Goal: Transaction & Acquisition: Purchase product/service

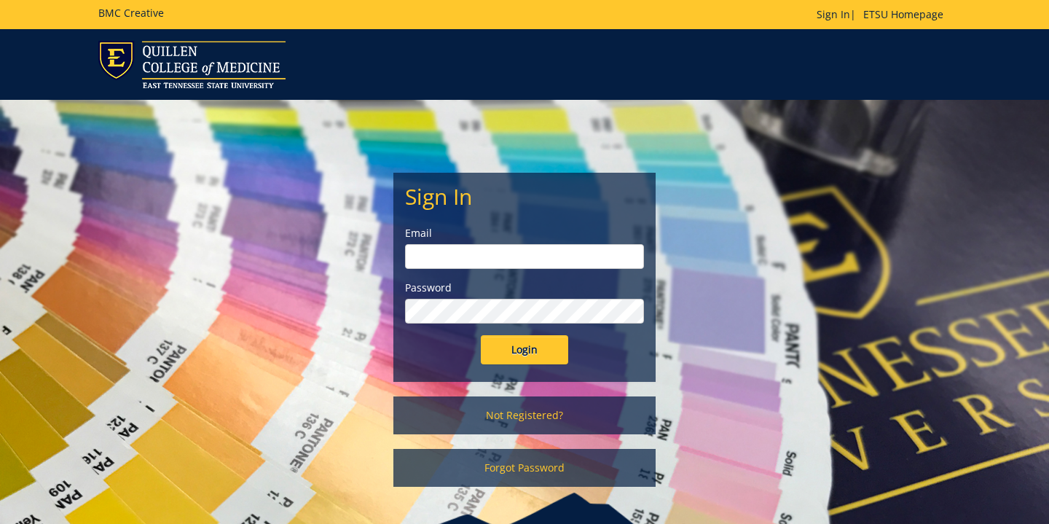
click at [506, 255] on input "email" at bounding box center [524, 256] width 239 height 25
type input "[EMAIL_ADDRESS][DOMAIN_NAME]"
click at [520, 356] on input "Login" at bounding box center [524, 349] width 87 height 29
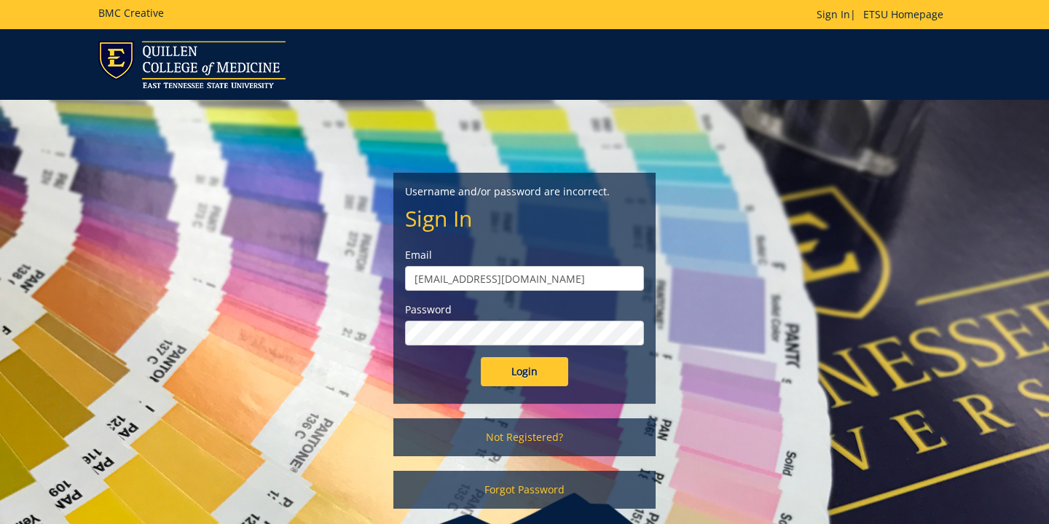
scroll to position [84, 0]
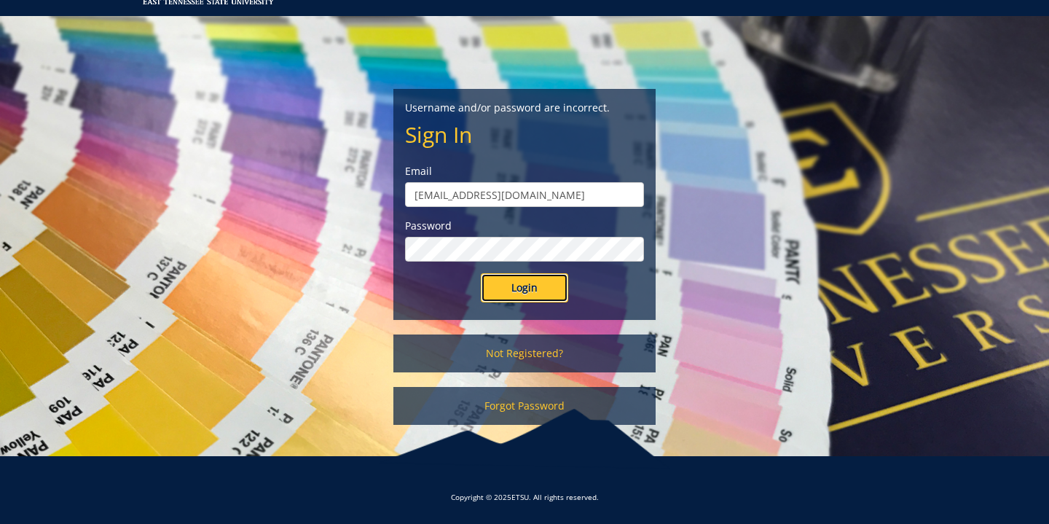
click at [549, 280] on input "Login" at bounding box center [524, 287] width 87 height 29
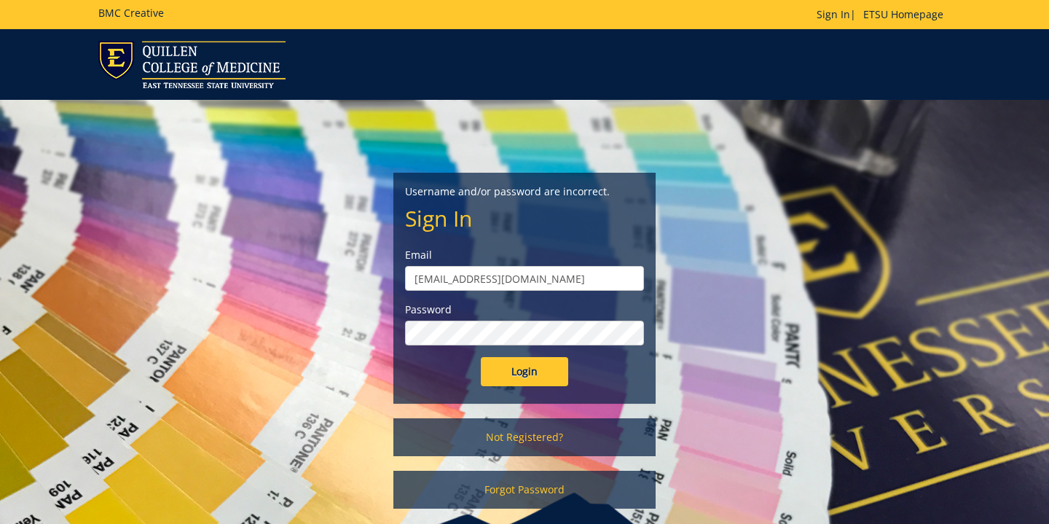
scroll to position [84, 0]
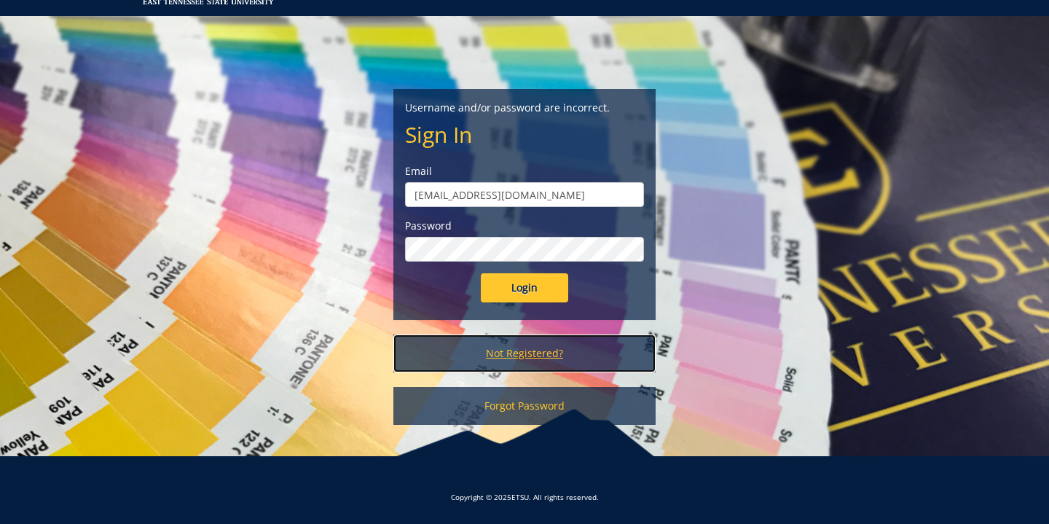
click at [546, 355] on link "Not Registered?" at bounding box center [525, 353] width 262 height 38
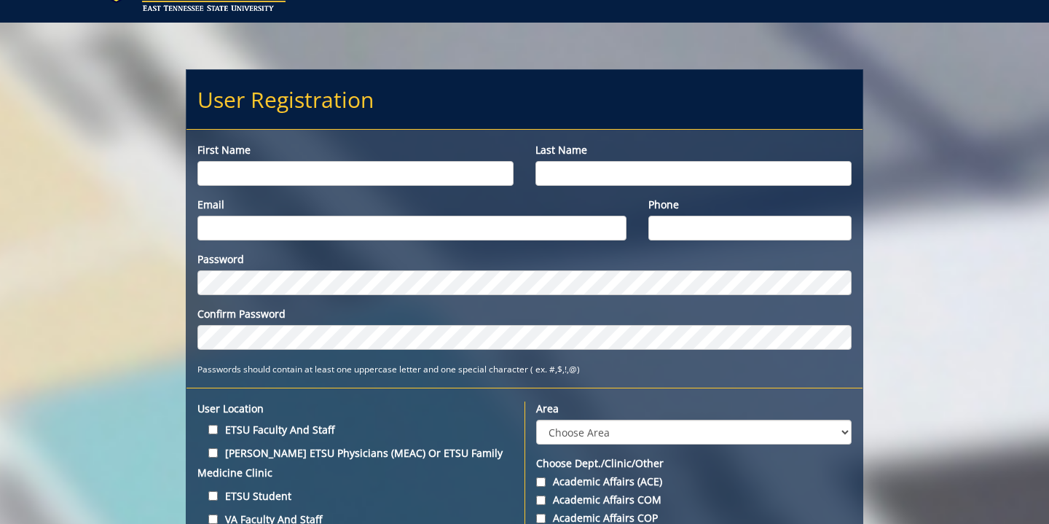
scroll to position [91, 0]
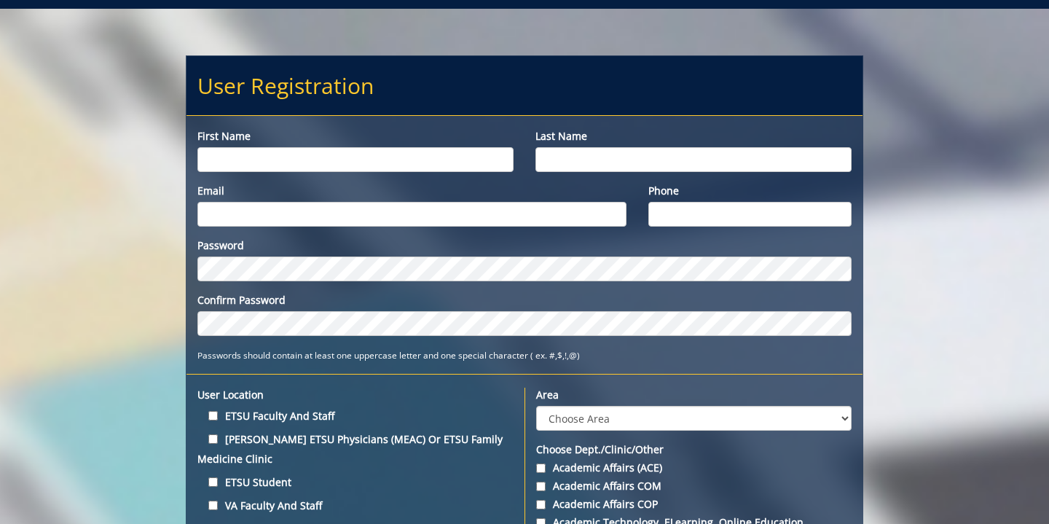
click at [373, 155] on input "First name" at bounding box center [355, 159] width 316 height 25
type input "[PERSON_NAME]"
click at [549, 157] on input "Last name" at bounding box center [694, 159] width 316 height 25
type input "Moeller"
click at [490, 219] on input "Email" at bounding box center [411, 214] width 429 height 25
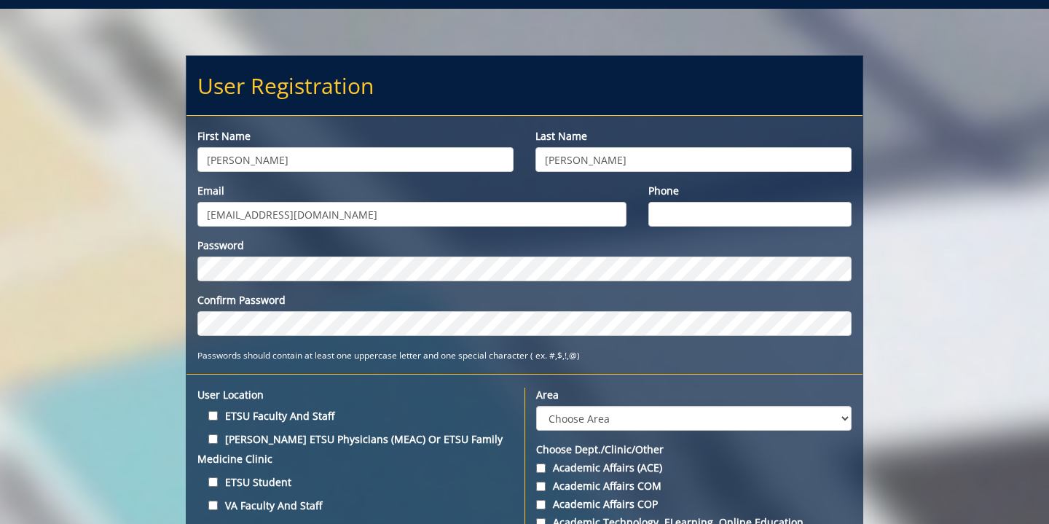
type input "moellerg@etsu.edu"
click at [702, 217] on input "Phone" at bounding box center [750, 214] width 203 height 25
type input "7066715788"
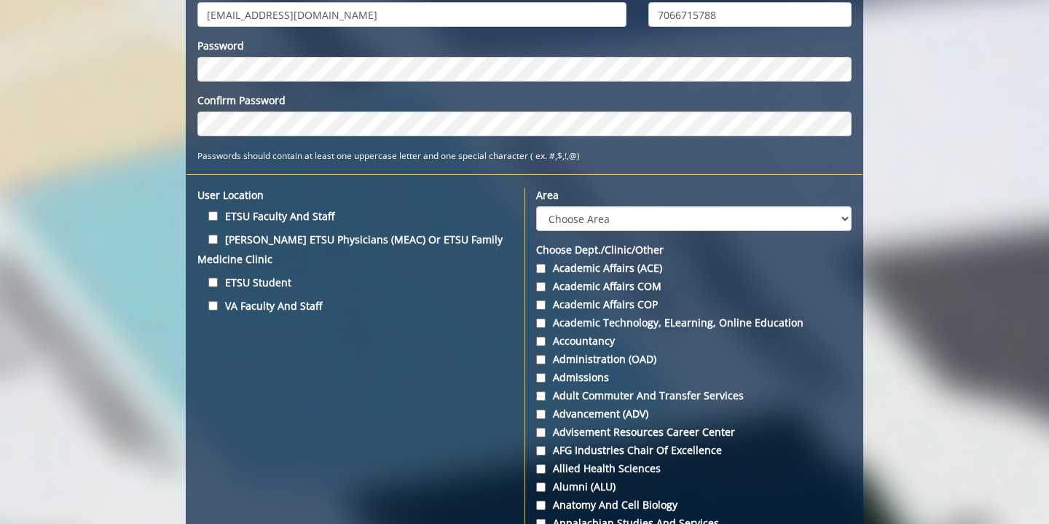
scroll to position [294, 0]
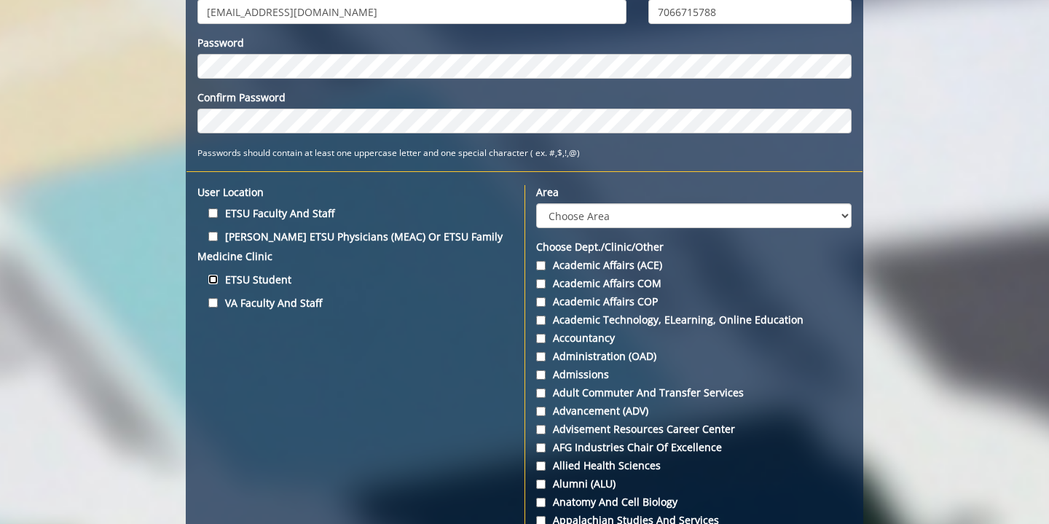
click at [217, 282] on input "ETSU Student" at bounding box center [212, 279] width 9 height 9
checkbox input "true"
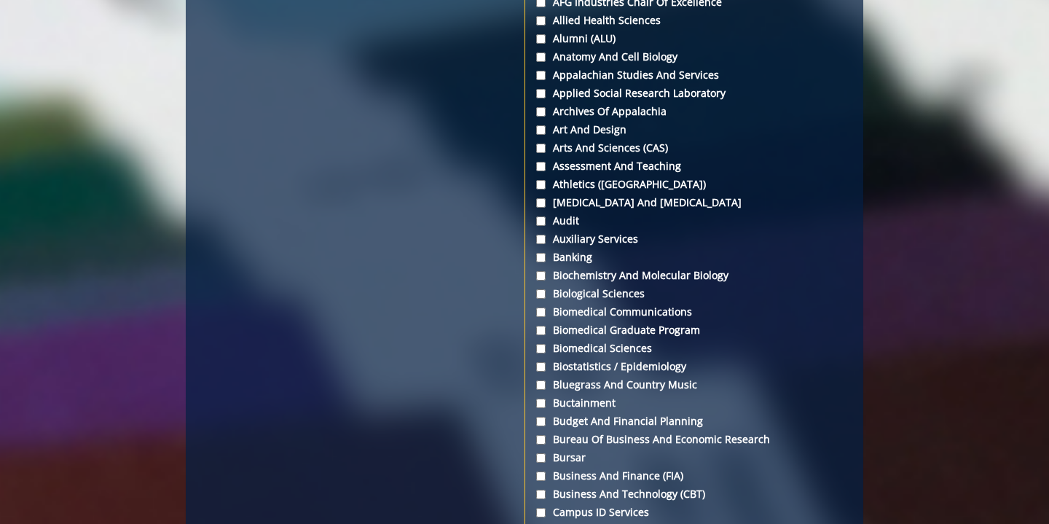
scroll to position [763, 0]
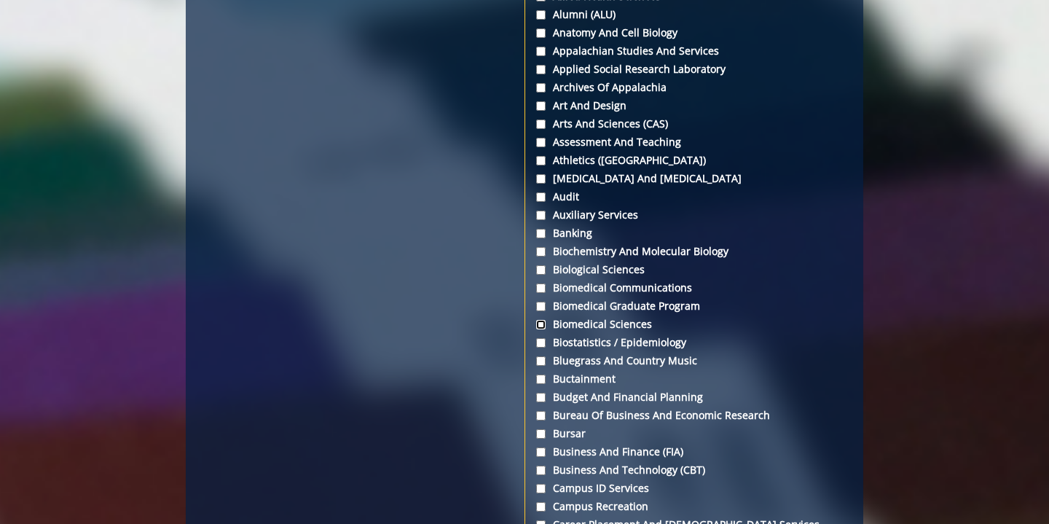
click at [539, 325] on input "Biomedical Sciences" at bounding box center [540, 324] width 9 height 9
checkbox input "true"
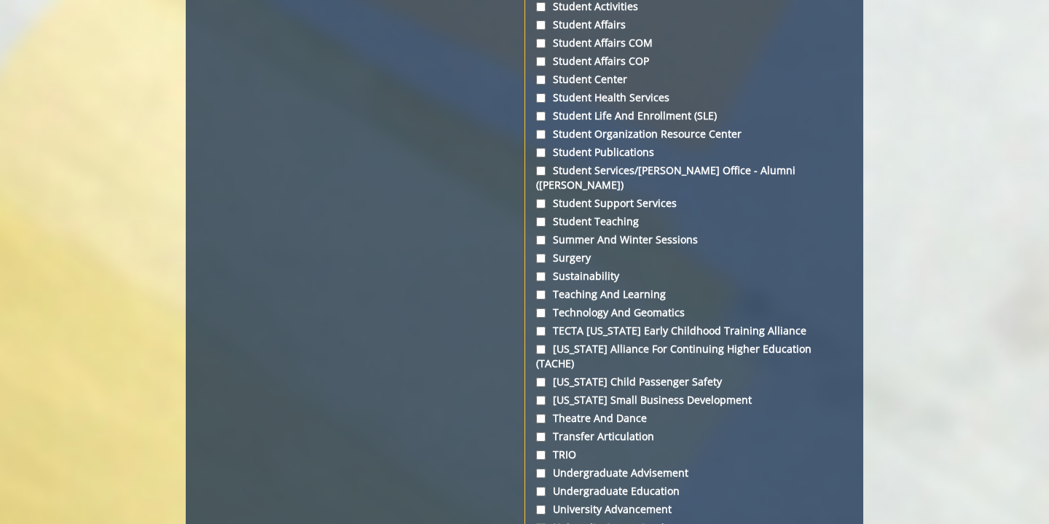
scroll to position [5531, 0]
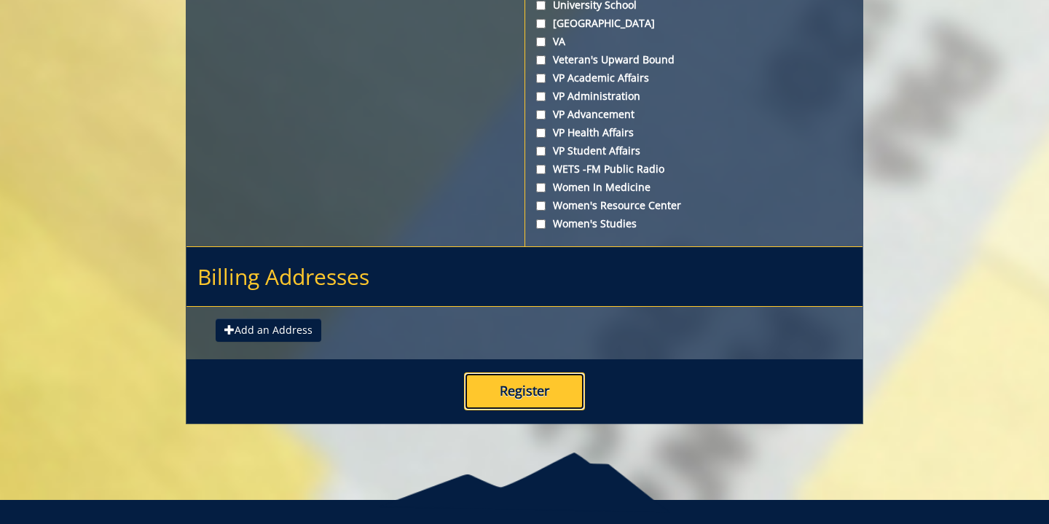
click at [502, 372] on button "Register" at bounding box center [524, 391] width 121 height 38
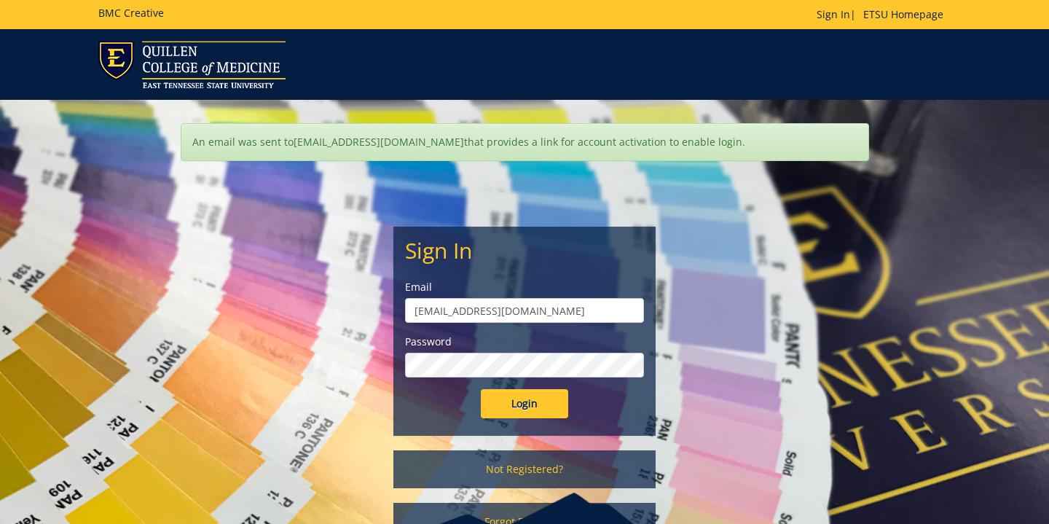
scroll to position [84, 0]
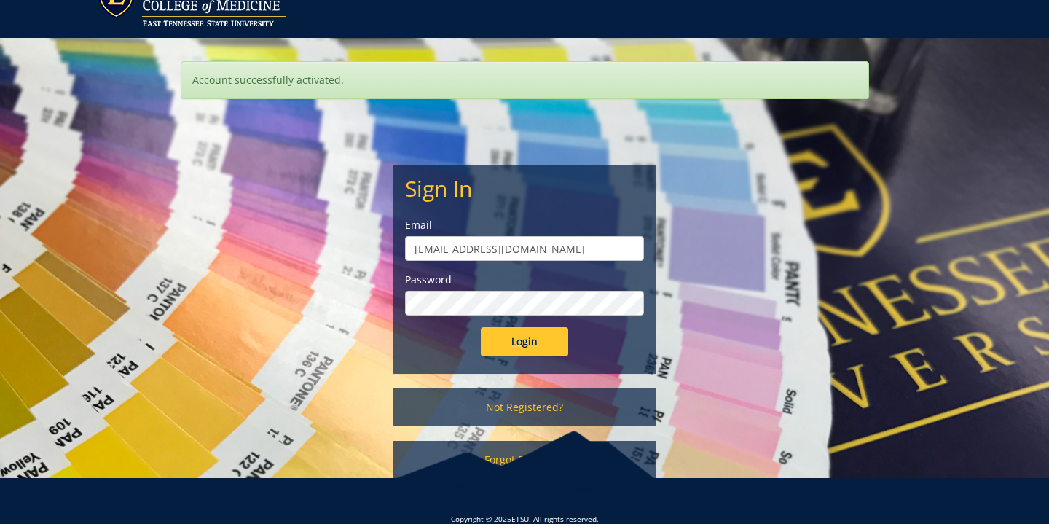
scroll to position [84, 0]
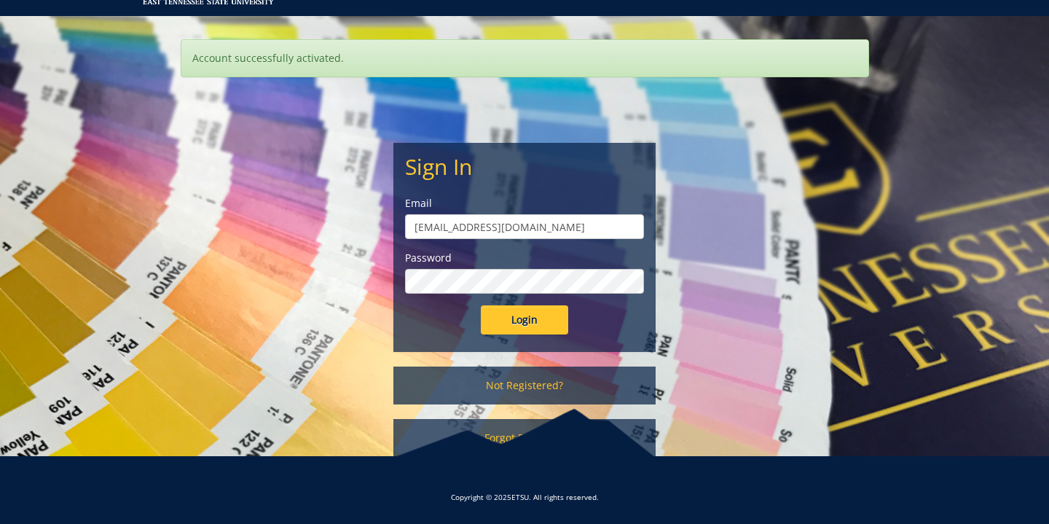
click at [481, 305] on input "Login" at bounding box center [524, 319] width 87 height 29
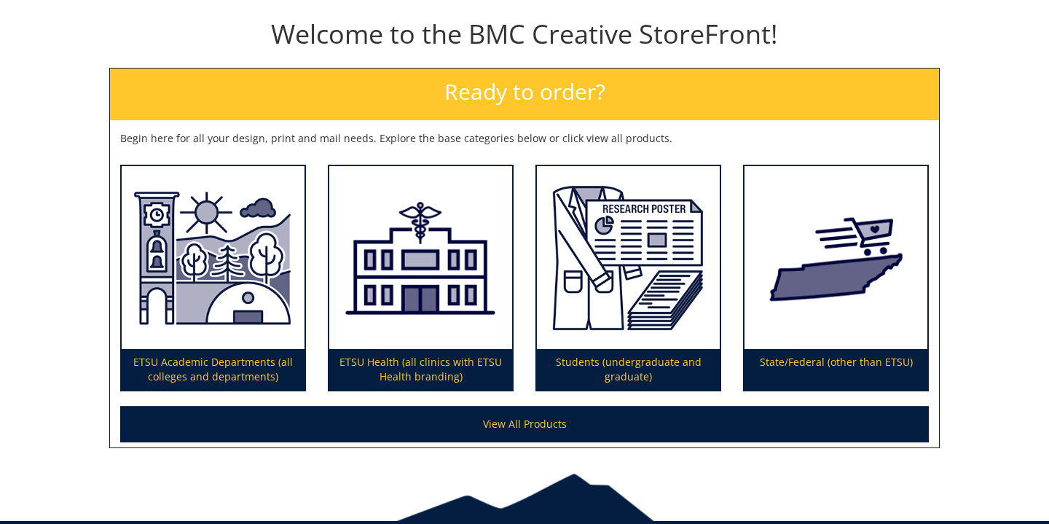
scroll to position [171, 0]
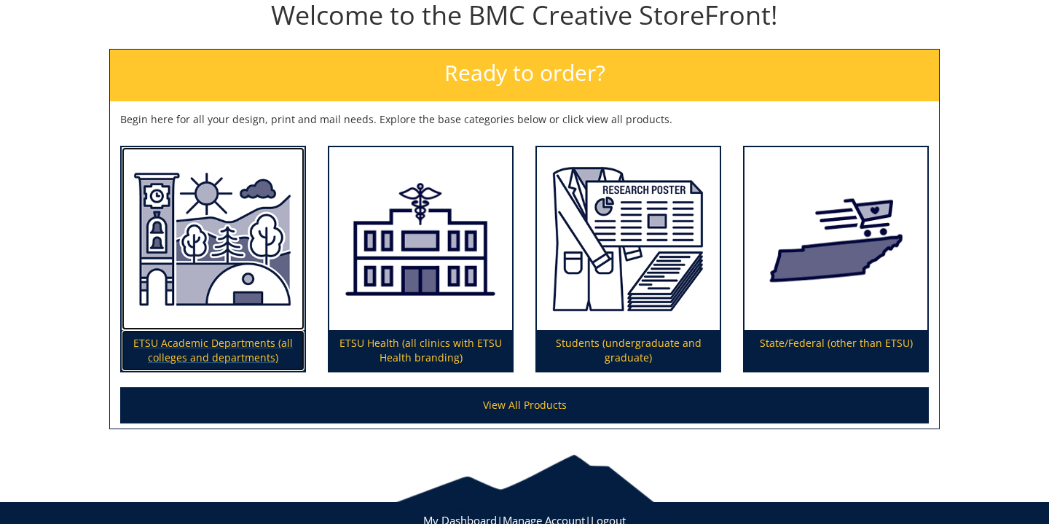
click at [267, 345] on p "ETSU Academic Departments (all colleges and departments)" at bounding box center [213, 350] width 183 height 41
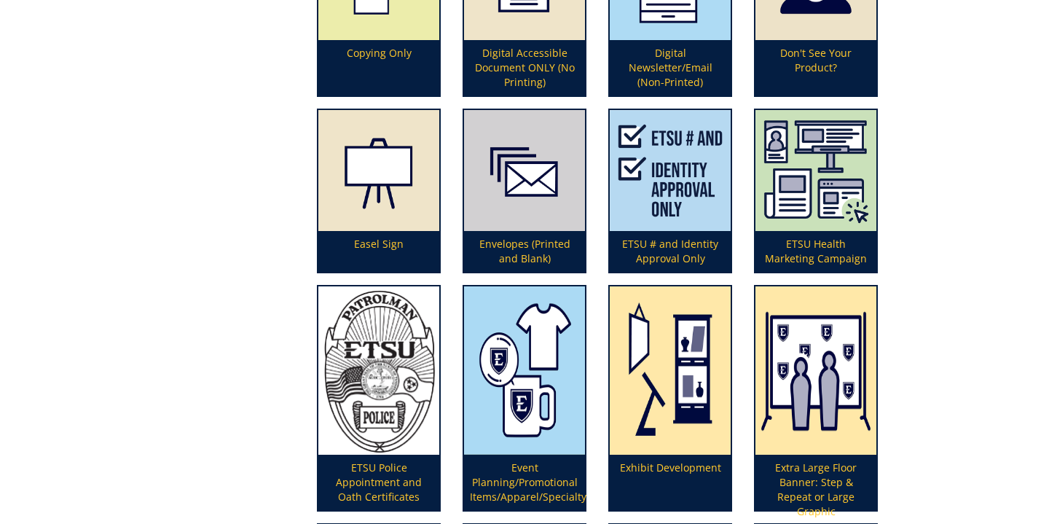
scroll to position [1353, 0]
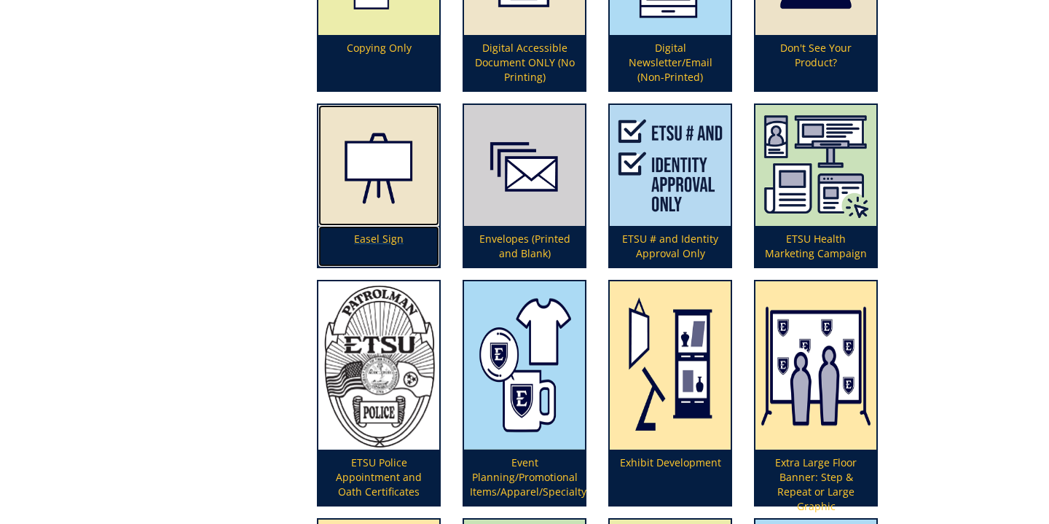
click at [399, 236] on p "Easel Sign" at bounding box center [378, 246] width 121 height 41
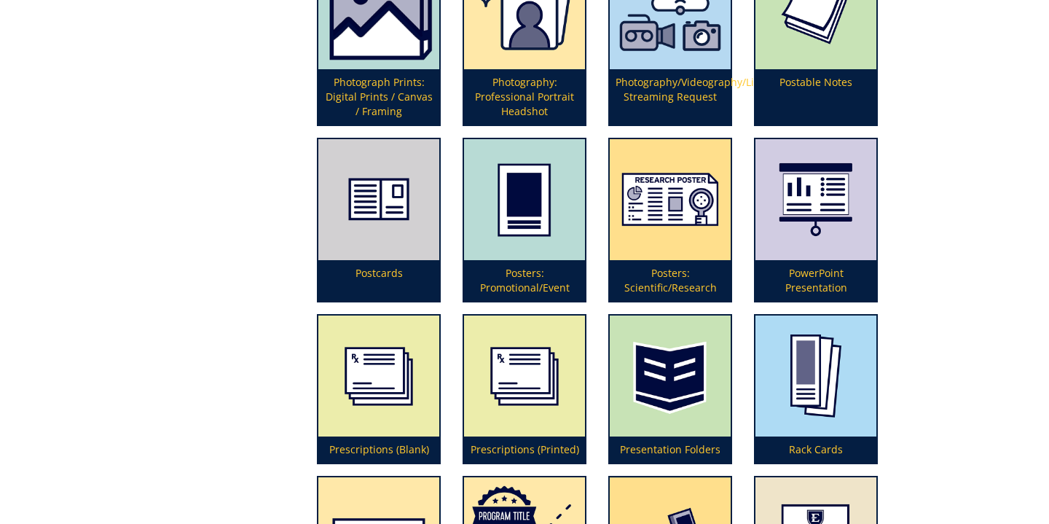
scroll to position [3298, 0]
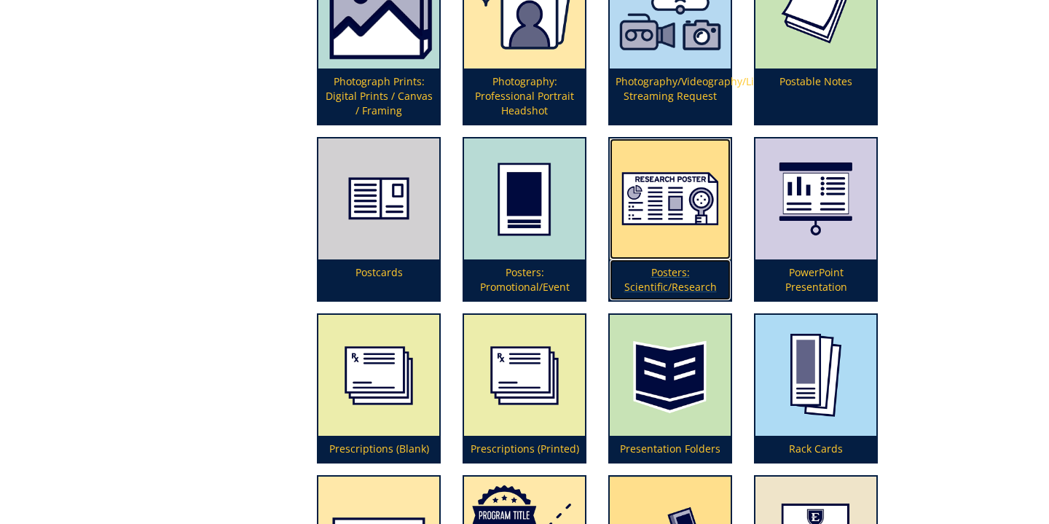
click at [666, 284] on p "Posters: Scientific/Research" at bounding box center [670, 279] width 121 height 41
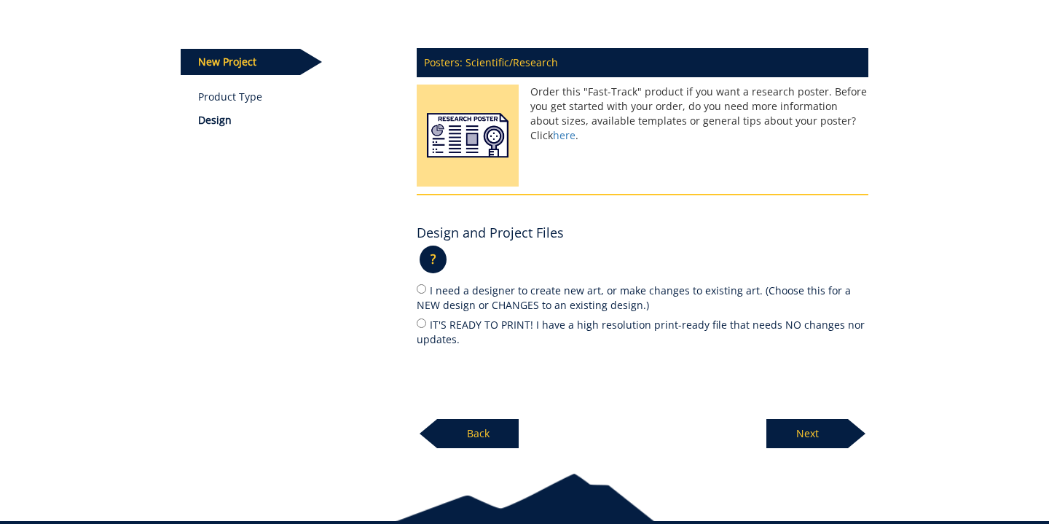
scroll to position [165, 0]
